Goal: Find specific page/section: Find specific page/section

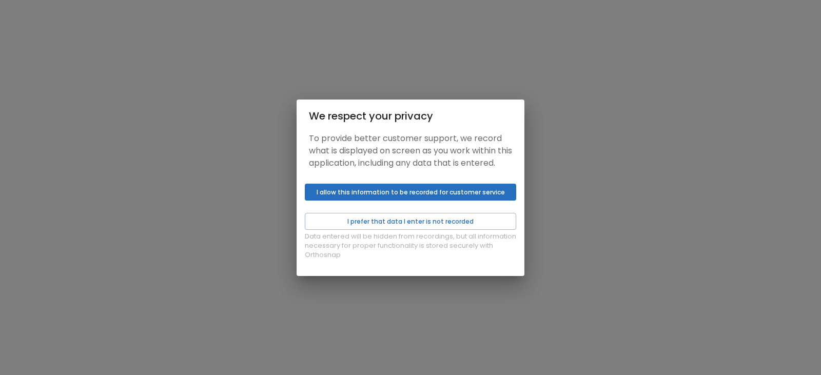
click at [387, 201] on button "I allow this information to be recorded for customer service" at bounding box center [410, 192] width 211 height 17
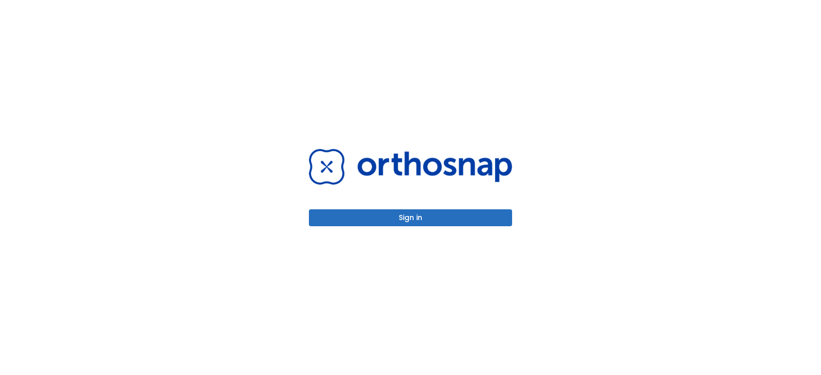
click at [357, 209] on button "Sign in" at bounding box center [410, 217] width 203 height 17
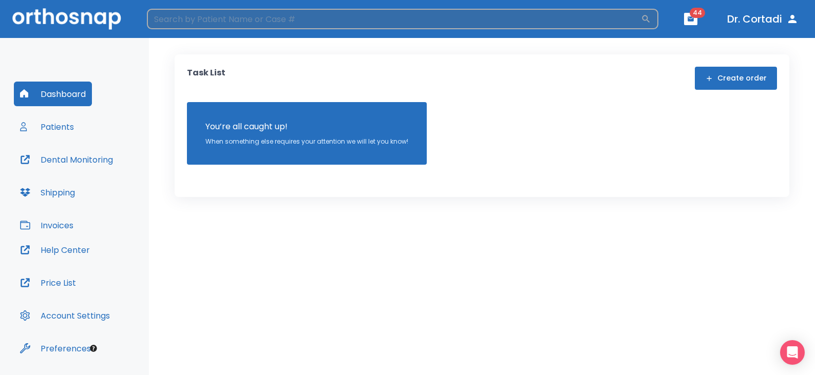
click at [221, 17] on input "search" at bounding box center [394, 19] width 494 height 21
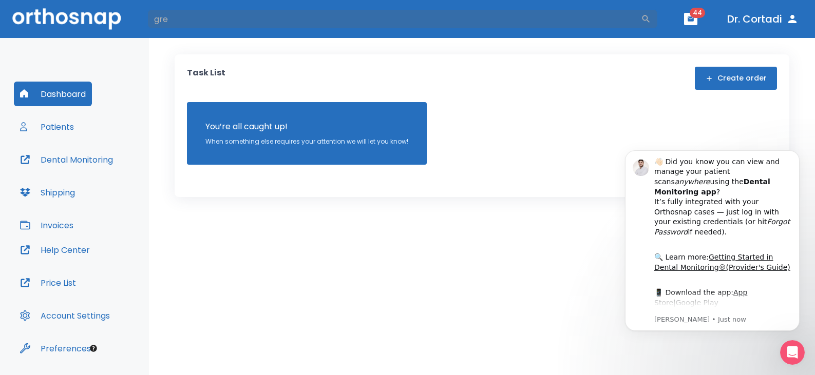
type input "[PERSON_NAME]"
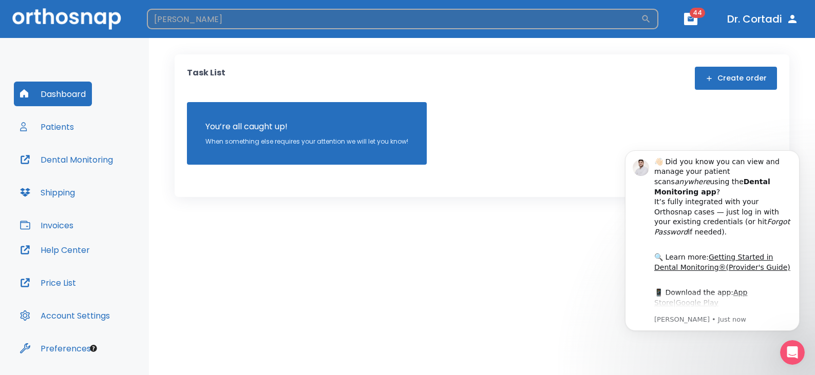
click at [196, 21] on input "[PERSON_NAME]" at bounding box center [394, 19] width 494 height 21
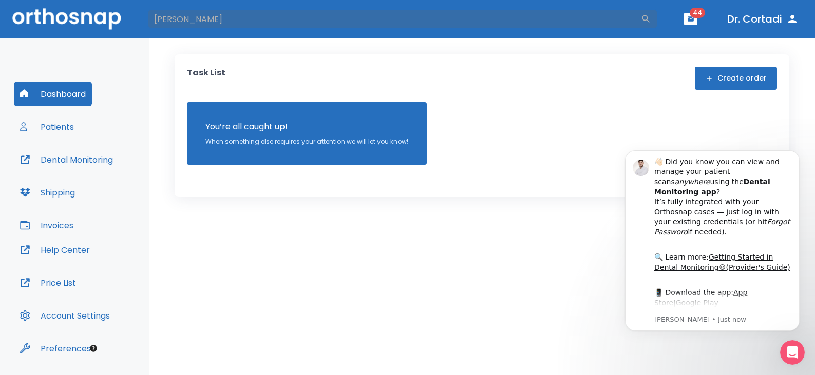
drag, startPoint x: 178, startPoint y: 18, endPoint x: 109, endPoint y: 1, distance: 70.8
click at [136, 18] on header "[PERSON_NAME] ​ 44 Dr. Cortadi" at bounding box center [407, 19] width 815 height 38
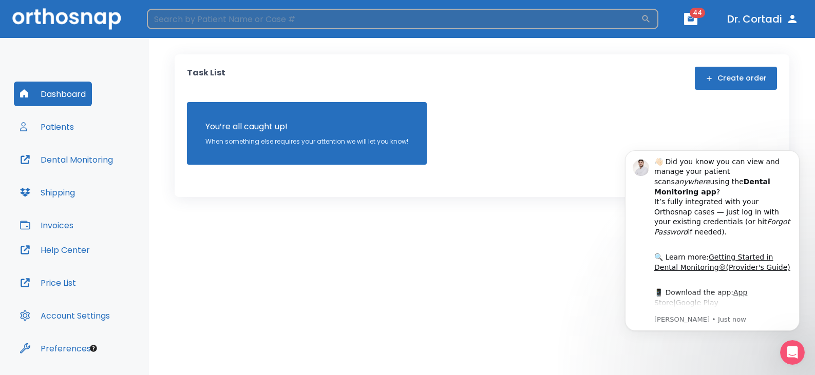
click at [200, 21] on input "search" at bounding box center [394, 19] width 494 height 21
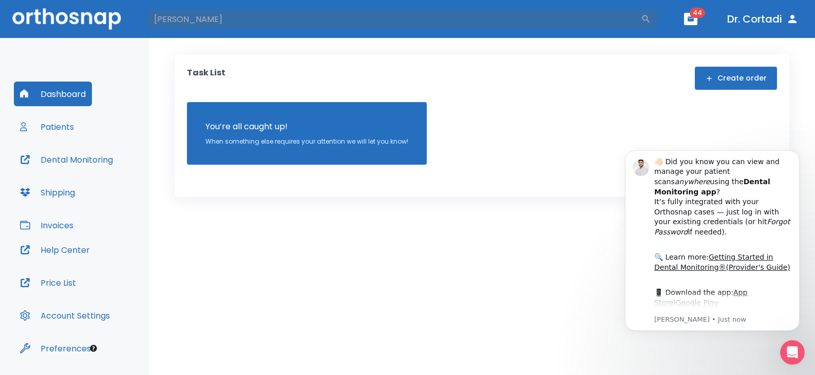
type input "[PERSON_NAME]"
drag, startPoint x: 190, startPoint y: 20, endPoint x: 95, endPoint y: 8, distance: 95.6
click at [95, 8] on header "[PERSON_NAME] ​ 44 Dr. Cortadi" at bounding box center [407, 19] width 815 height 38
click at [59, 122] on button "Patients" at bounding box center [47, 126] width 66 height 25
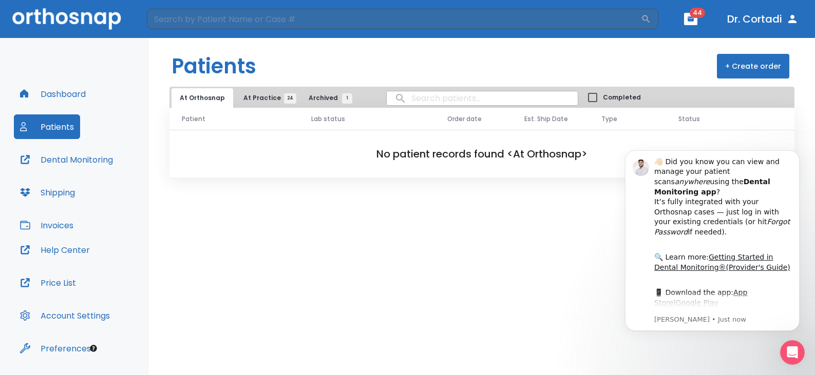
click at [284, 94] on span "24" at bounding box center [290, 98] width 12 height 10
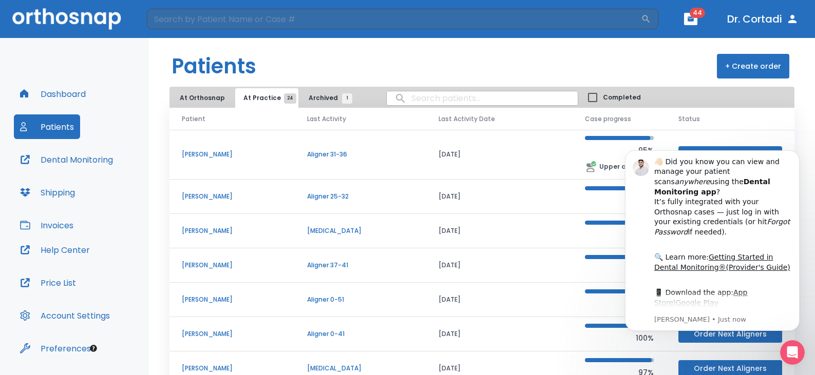
click at [404, 103] on input "search" at bounding box center [482, 98] width 191 height 20
type input "[PERSON_NAME]"
